Goal: Check status

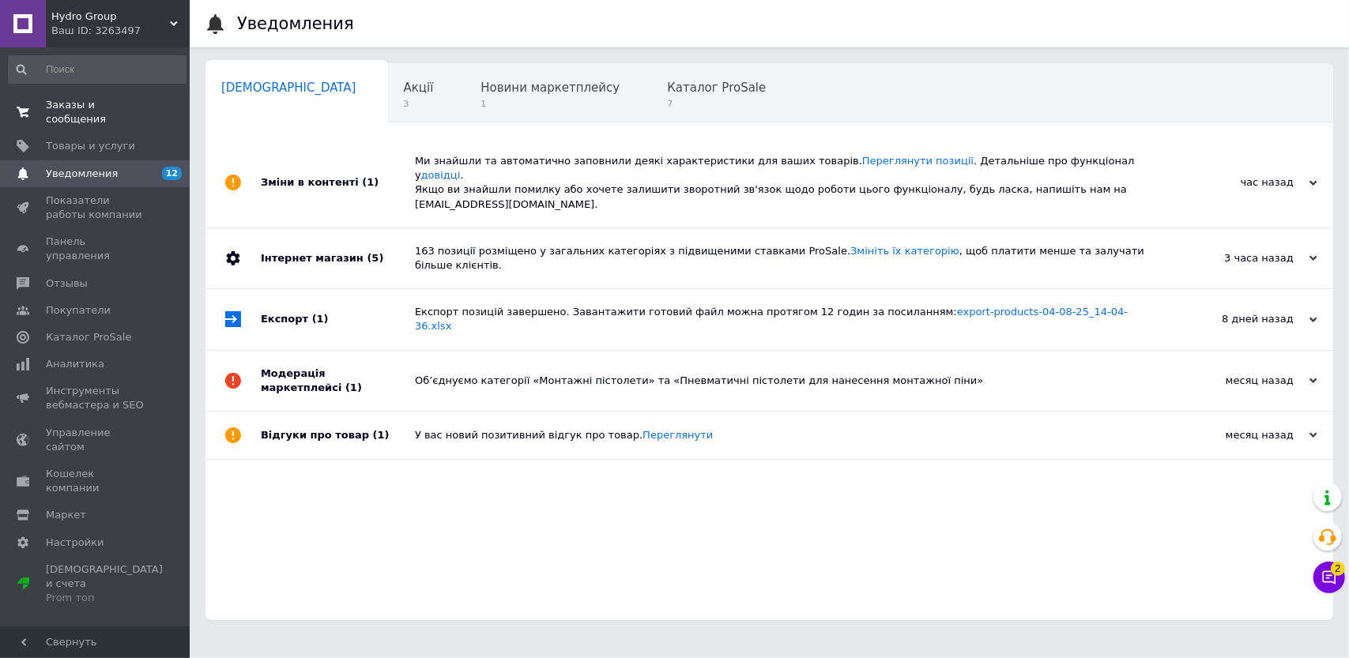
click at [141, 109] on span "Заказы и сообщения" at bounding box center [96, 112] width 100 height 28
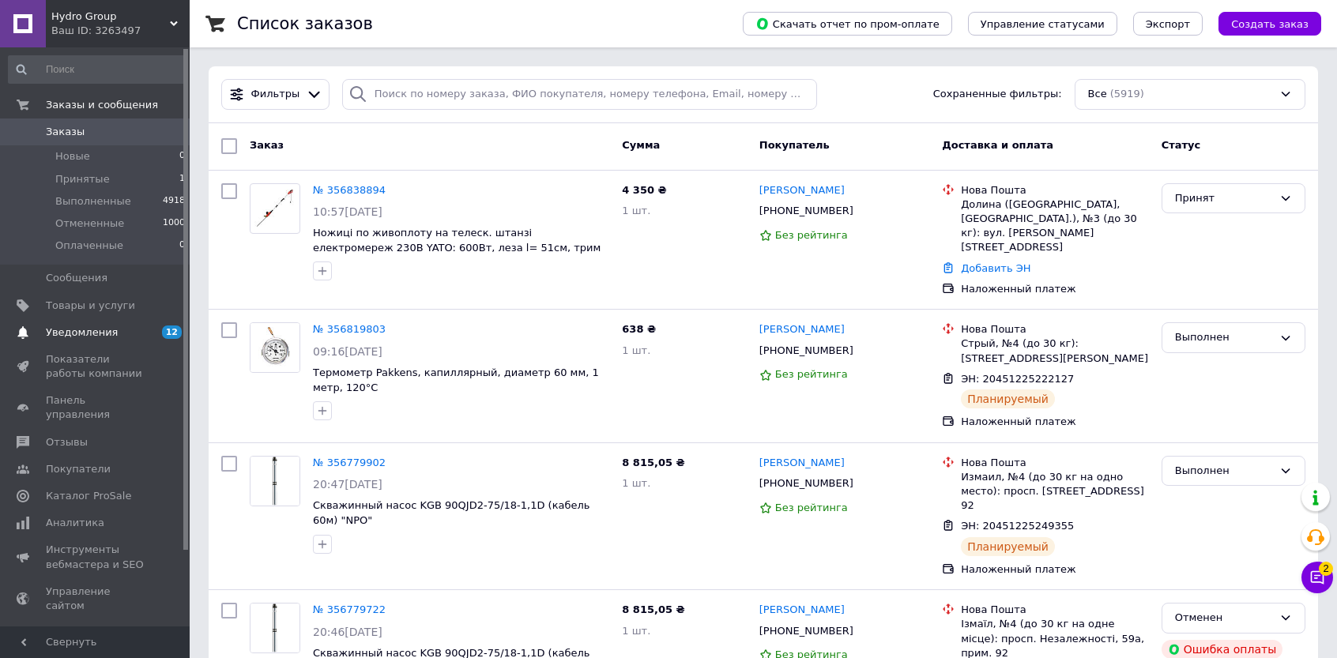
click at [130, 327] on span "Уведомления" at bounding box center [96, 333] width 100 height 14
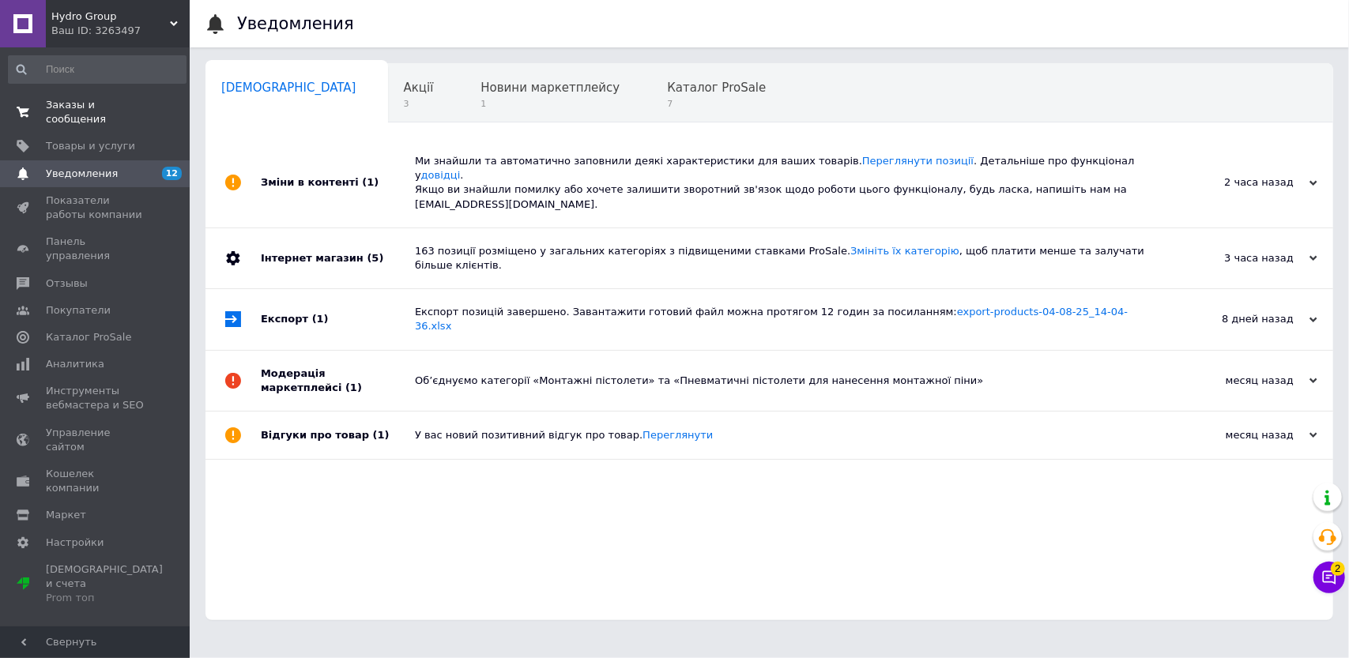
click at [120, 104] on span "Заказы и сообщения" at bounding box center [96, 112] width 100 height 28
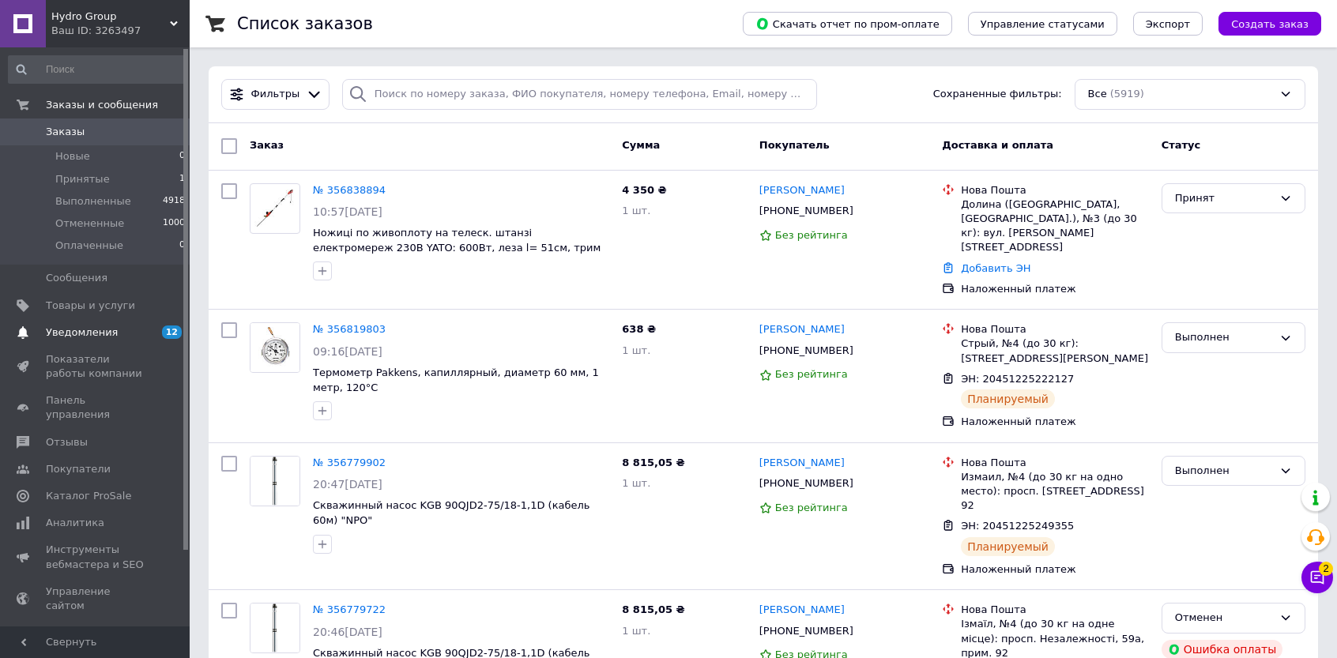
click at [140, 326] on span "Уведомления" at bounding box center [96, 333] width 100 height 14
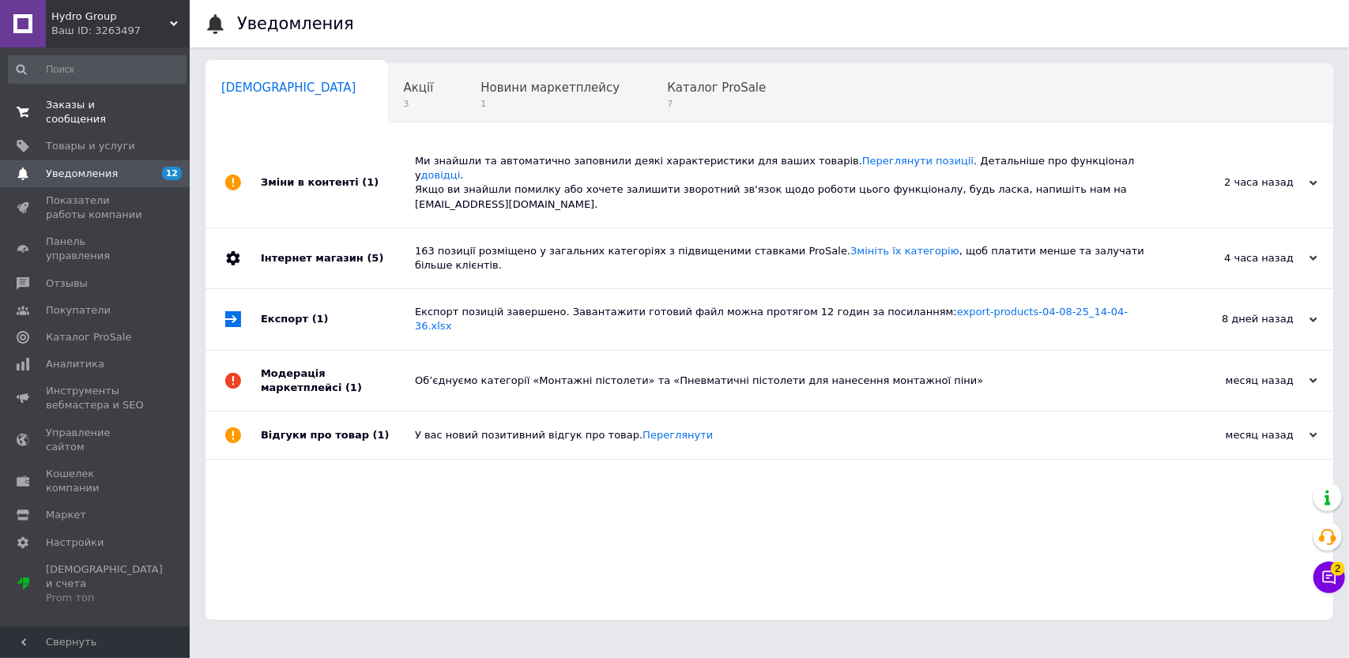
click at [130, 108] on span "Заказы и сообщения" at bounding box center [96, 112] width 100 height 28
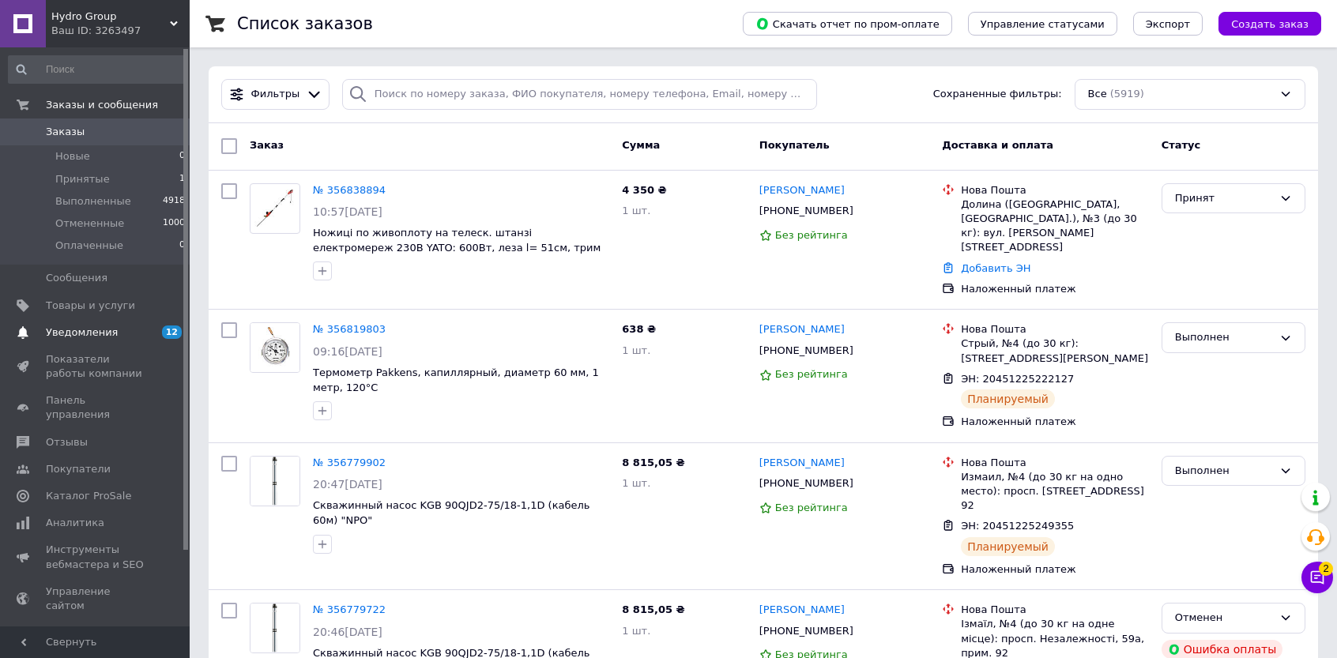
click at [114, 328] on span "Уведомления" at bounding box center [96, 333] width 100 height 14
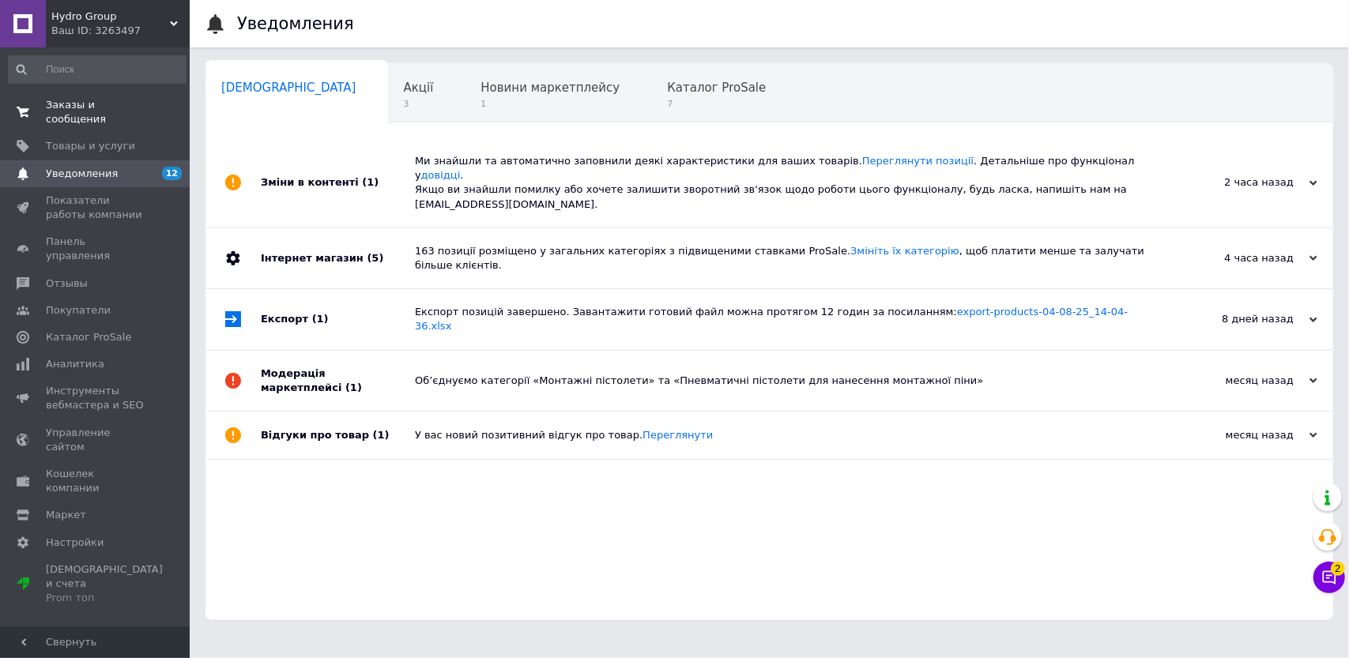
click at [148, 100] on span "0 0" at bounding box center [167, 112] width 43 height 28
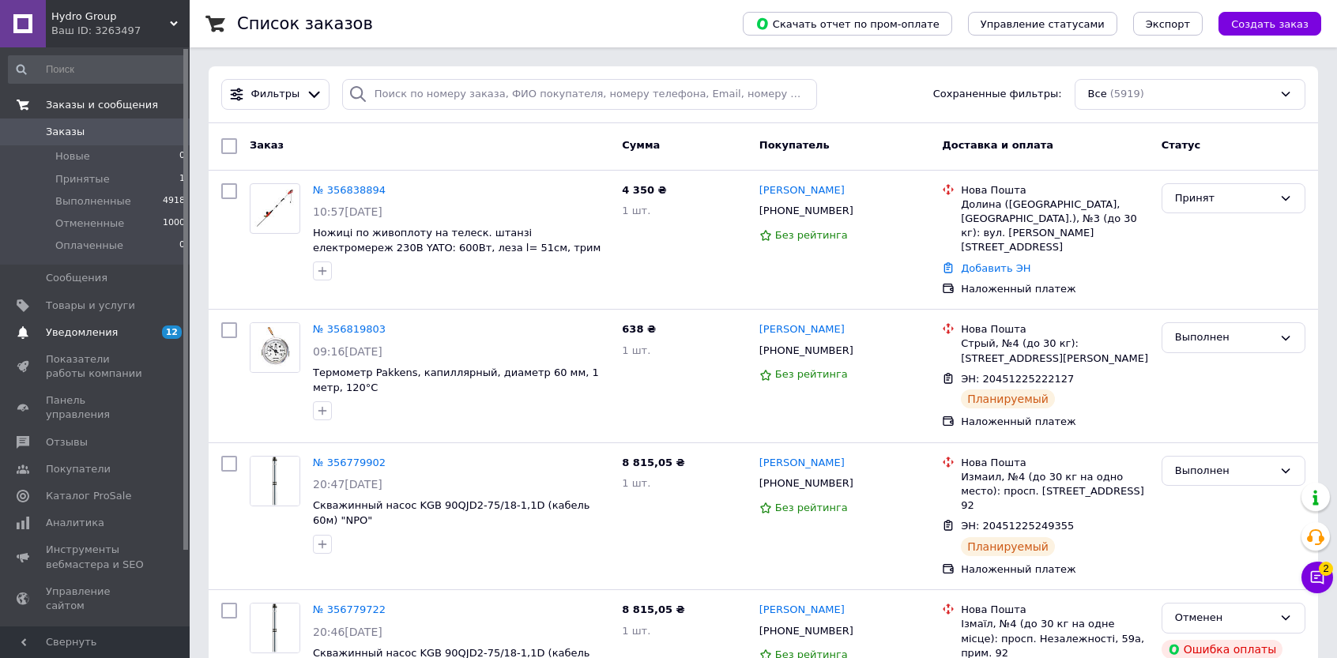
click at [123, 322] on link "Уведомления 12 0" at bounding box center [97, 332] width 194 height 27
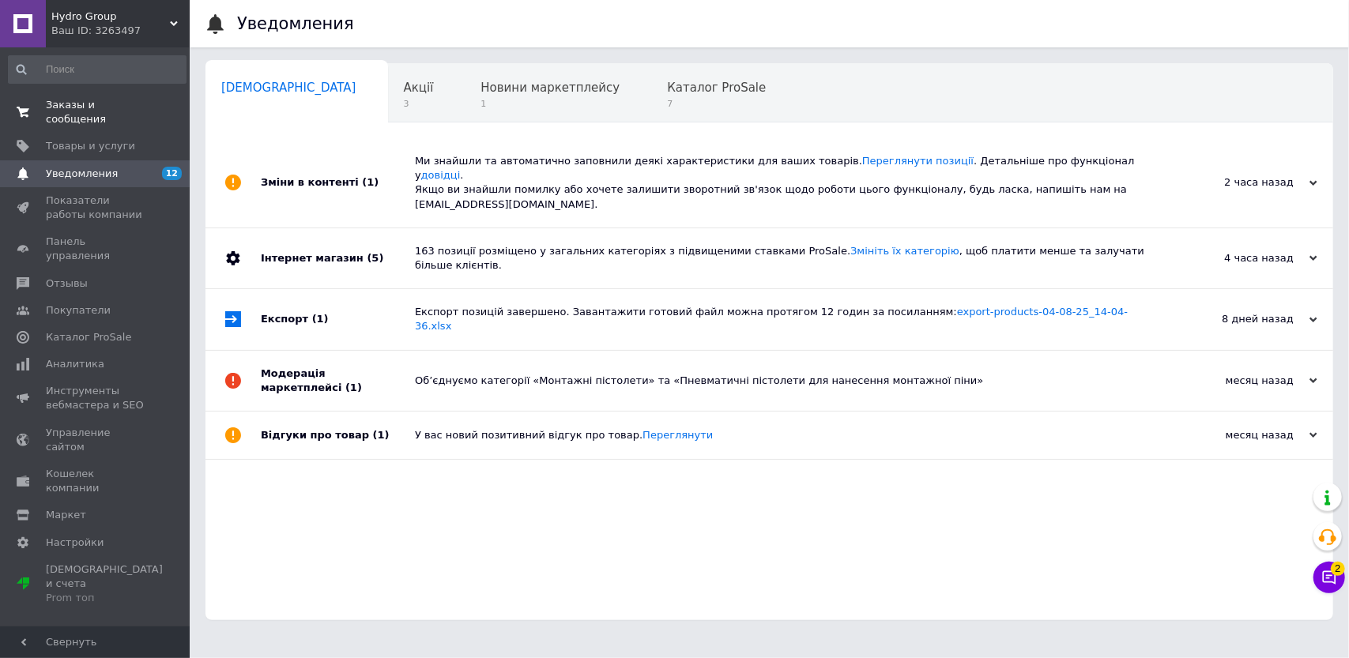
click at [124, 107] on span "Заказы и сообщения" at bounding box center [96, 112] width 100 height 28
